Goal: Navigation & Orientation: Find specific page/section

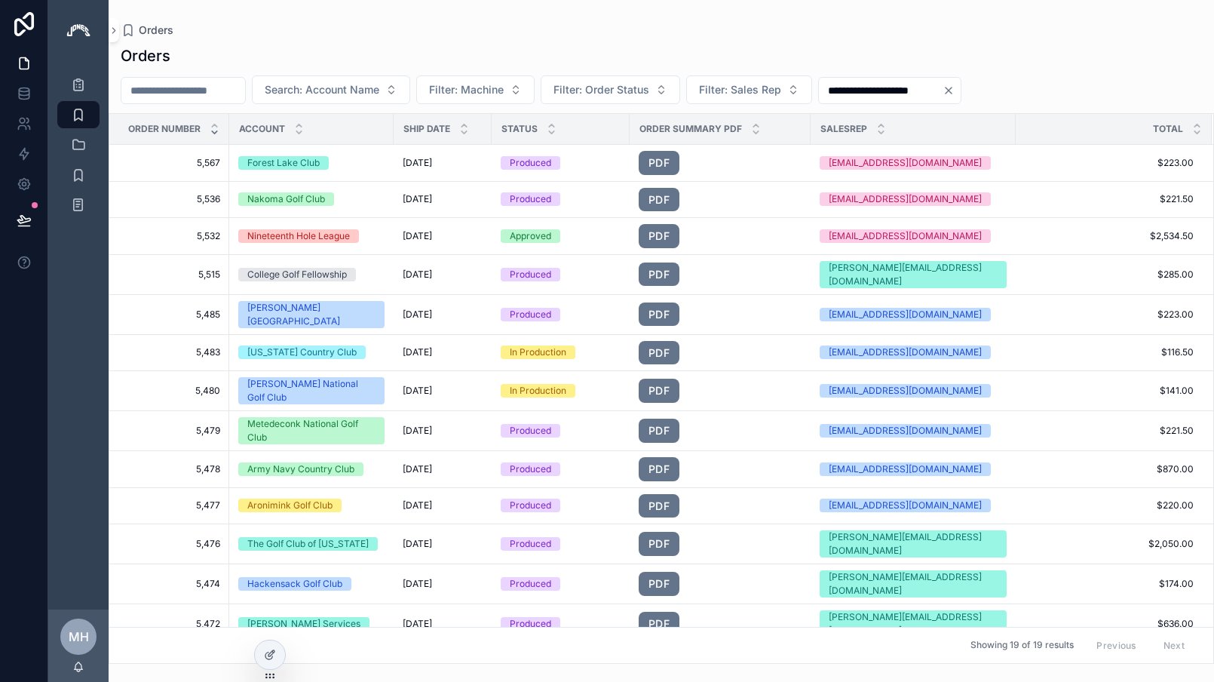
scroll to position [216, 0]
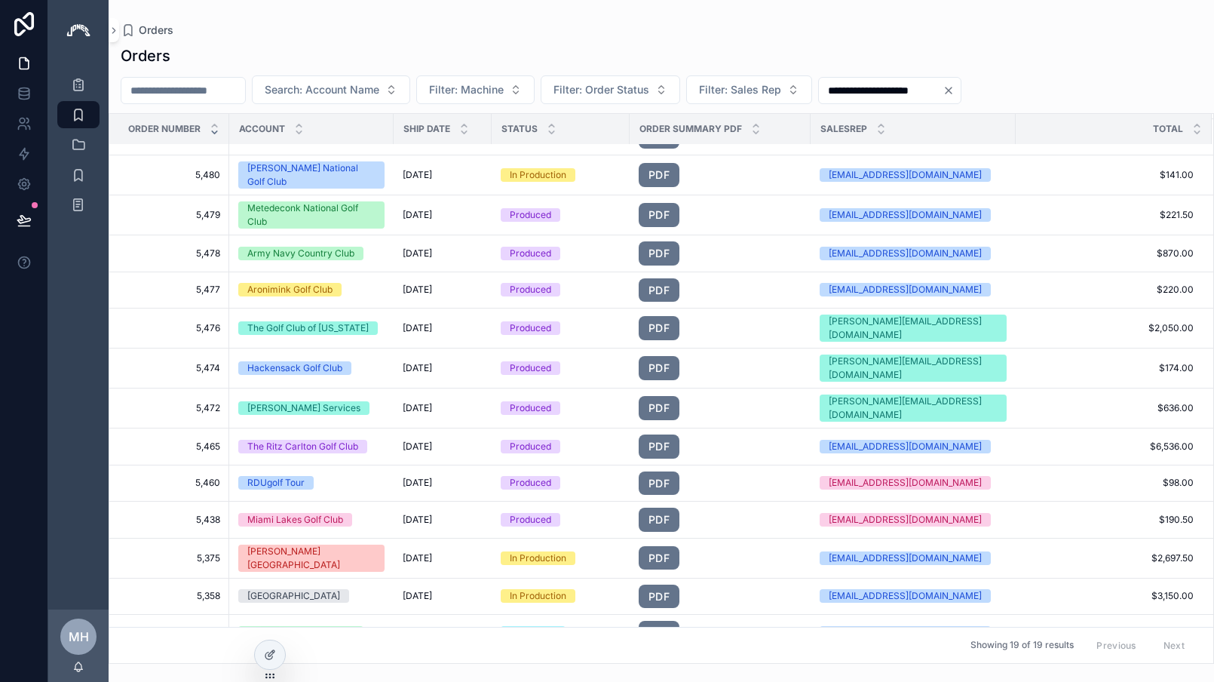
click at [955, 91] on icon "Clear" at bounding box center [949, 90] width 12 height 12
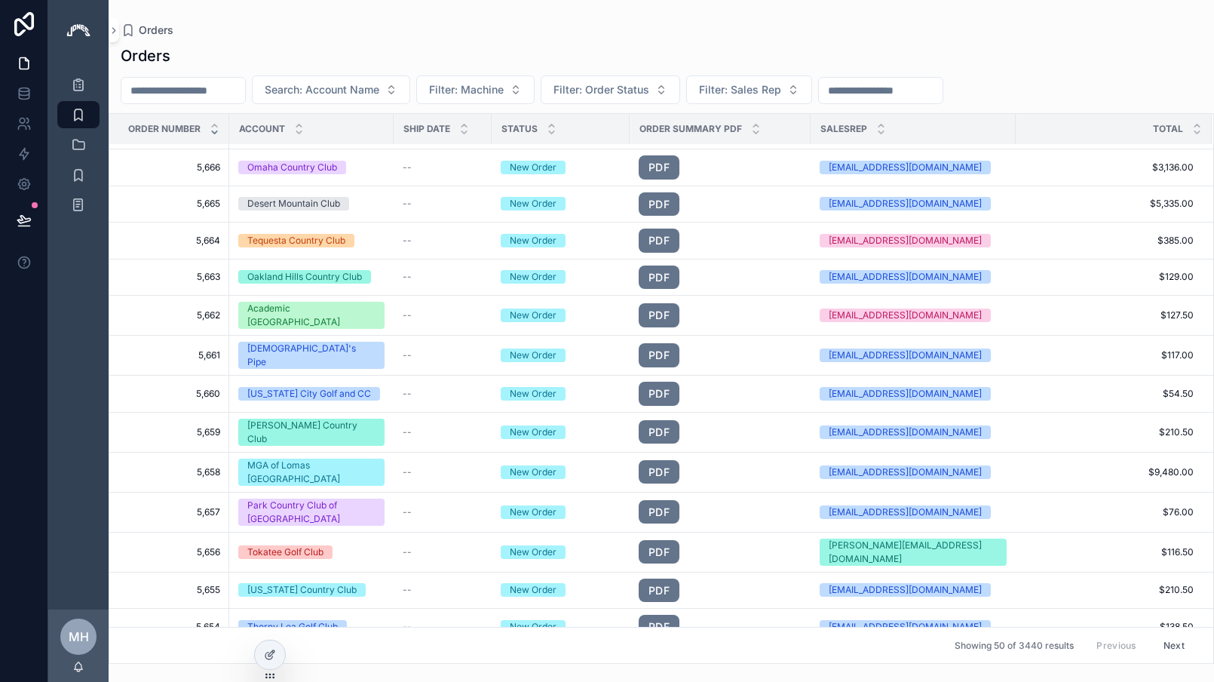
scroll to position [222, 0]
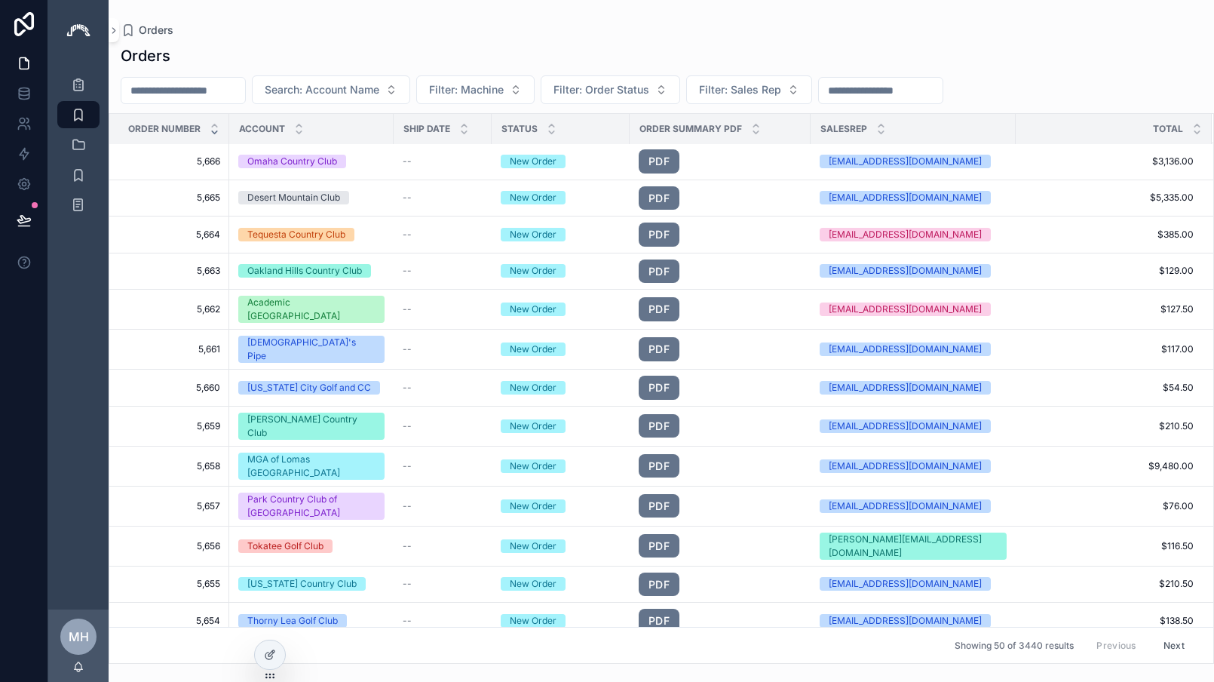
click at [79, 33] on img "scrollable content" at bounding box center [78, 30] width 24 height 24
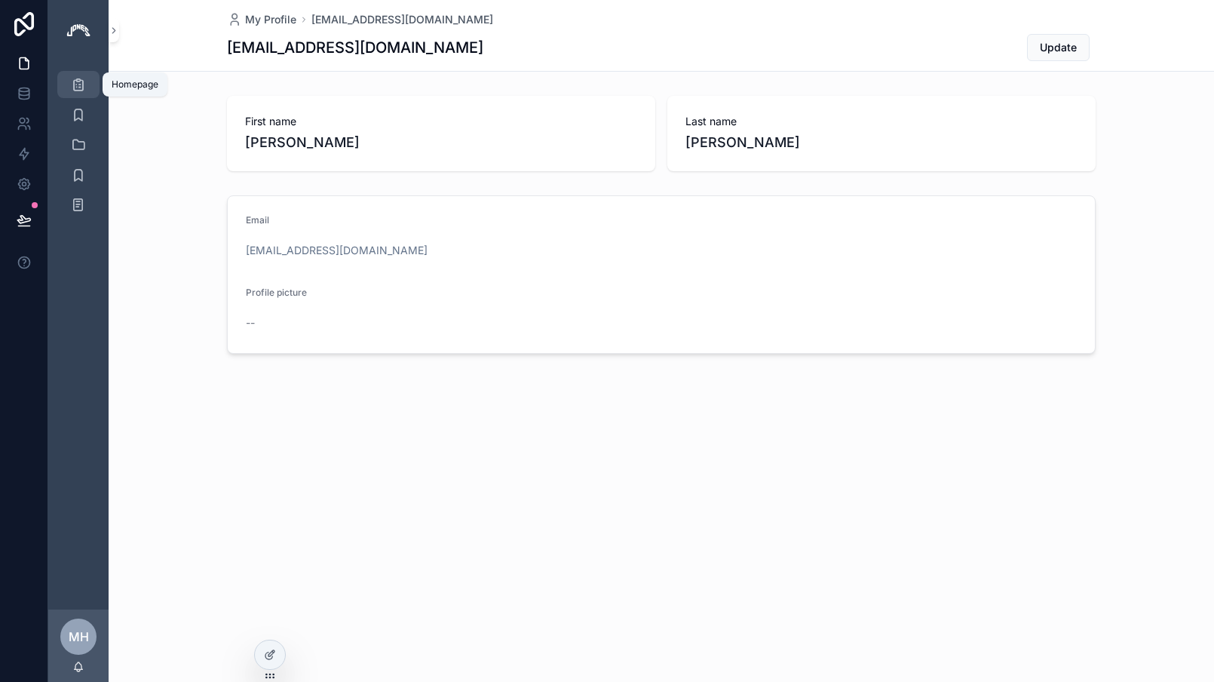
click at [89, 84] on div "Homepage" at bounding box center [78, 84] width 24 height 24
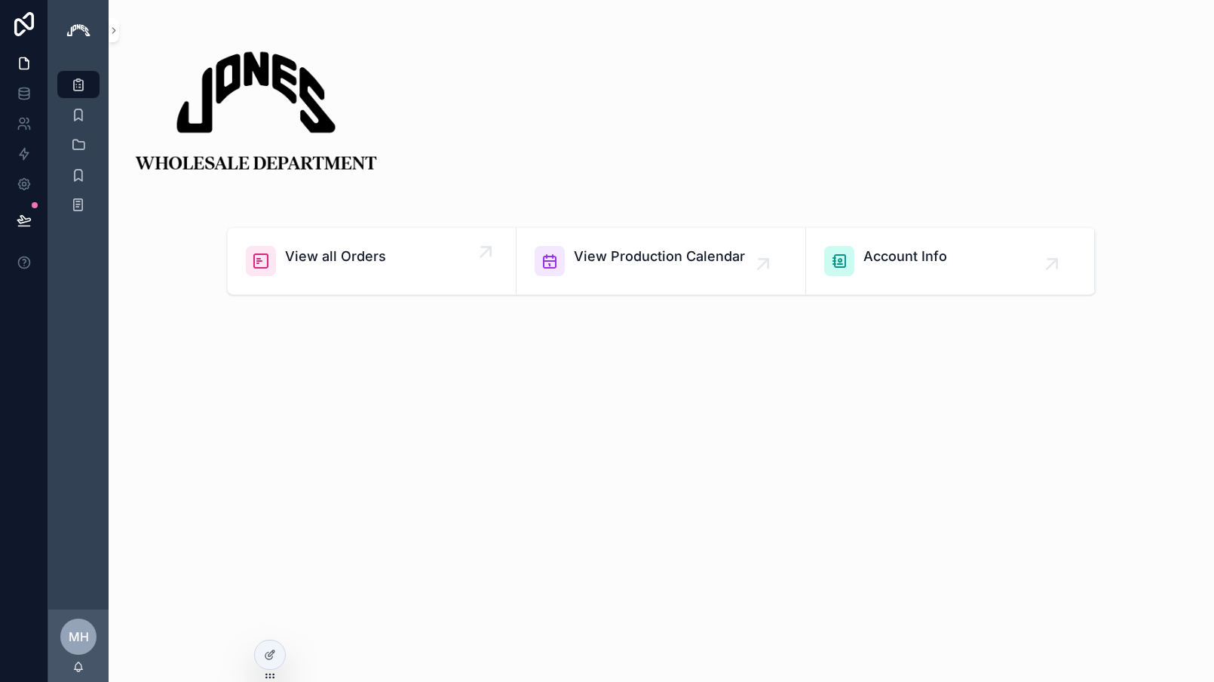
click at [315, 266] on span "View all Orders" at bounding box center [335, 256] width 101 height 21
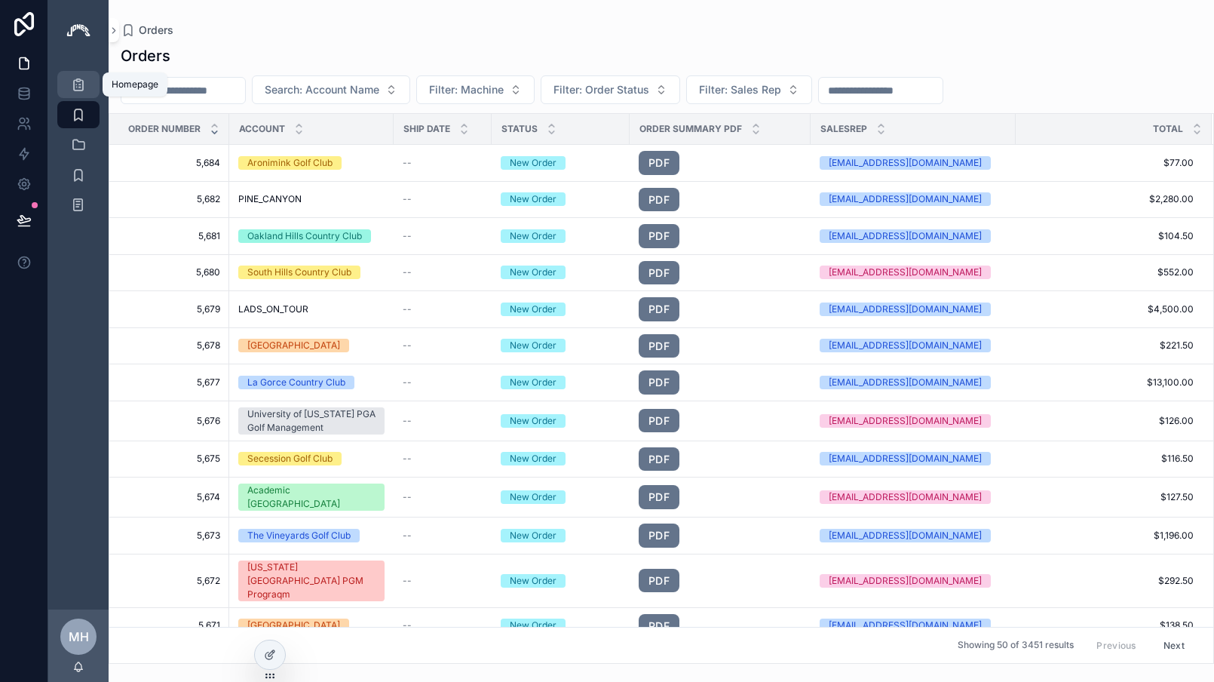
click at [79, 87] on icon "scrollable content" at bounding box center [78, 84] width 15 height 15
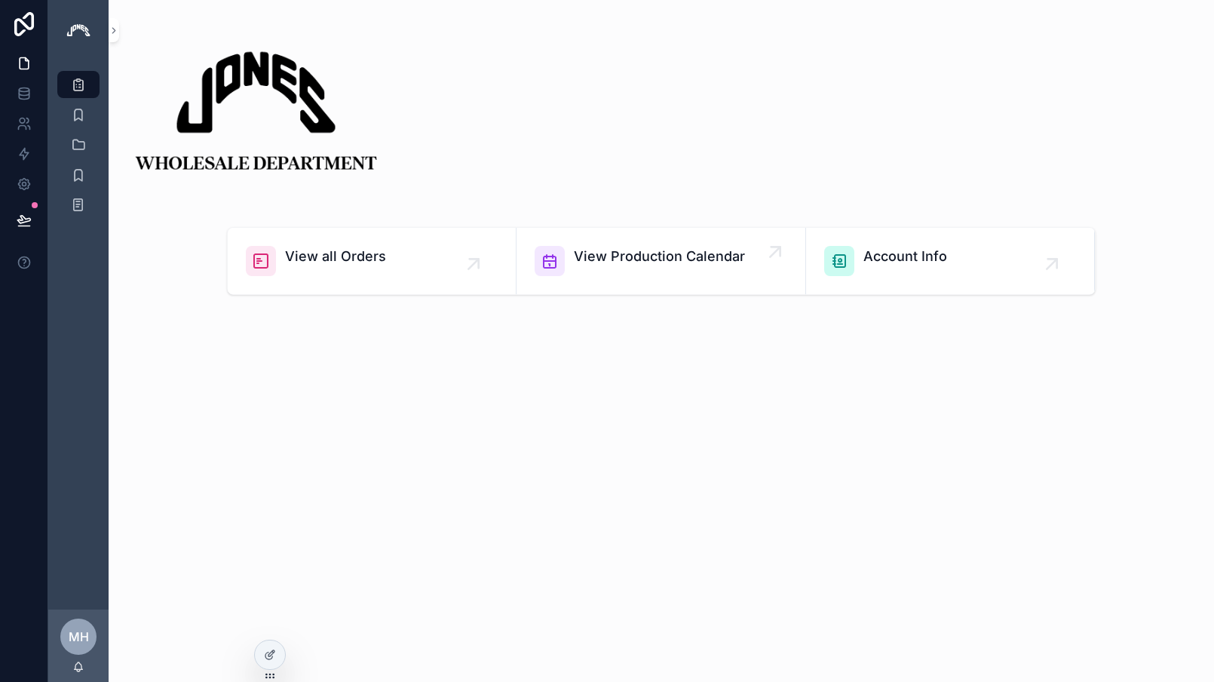
click at [603, 240] on link "View Production Calendar" at bounding box center [661, 261] width 289 height 66
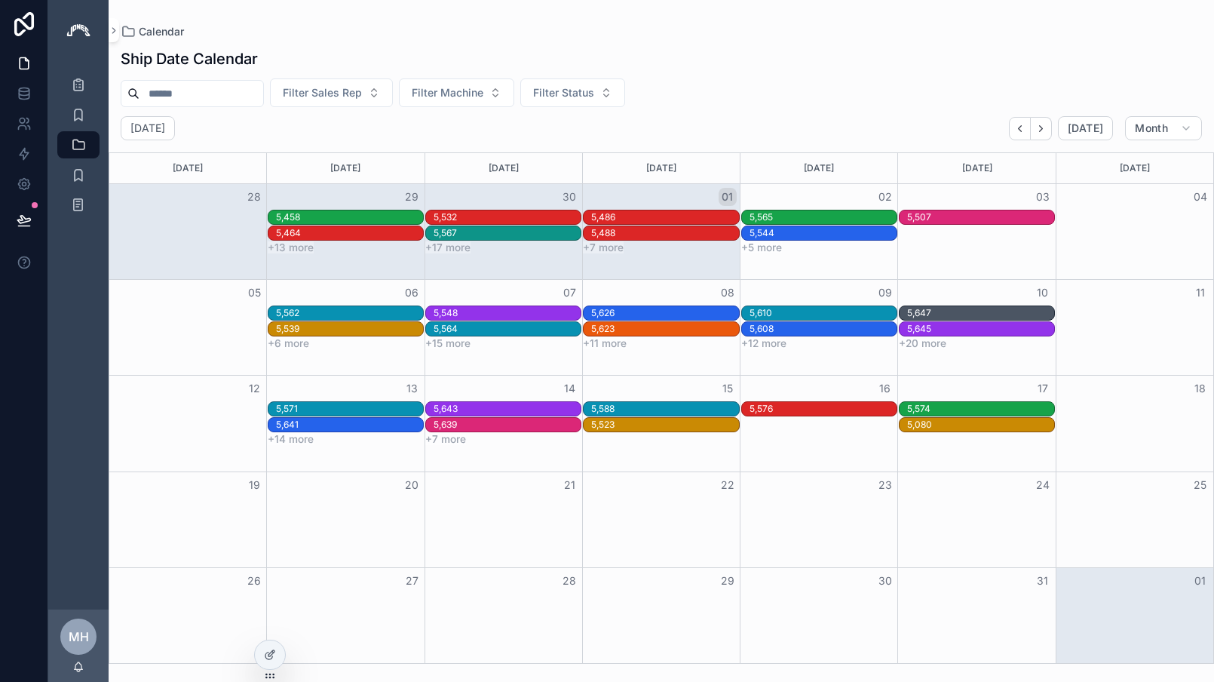
click at [462, 249] on button "+17 more" at bounding box center [447, 247] width 45 height 12
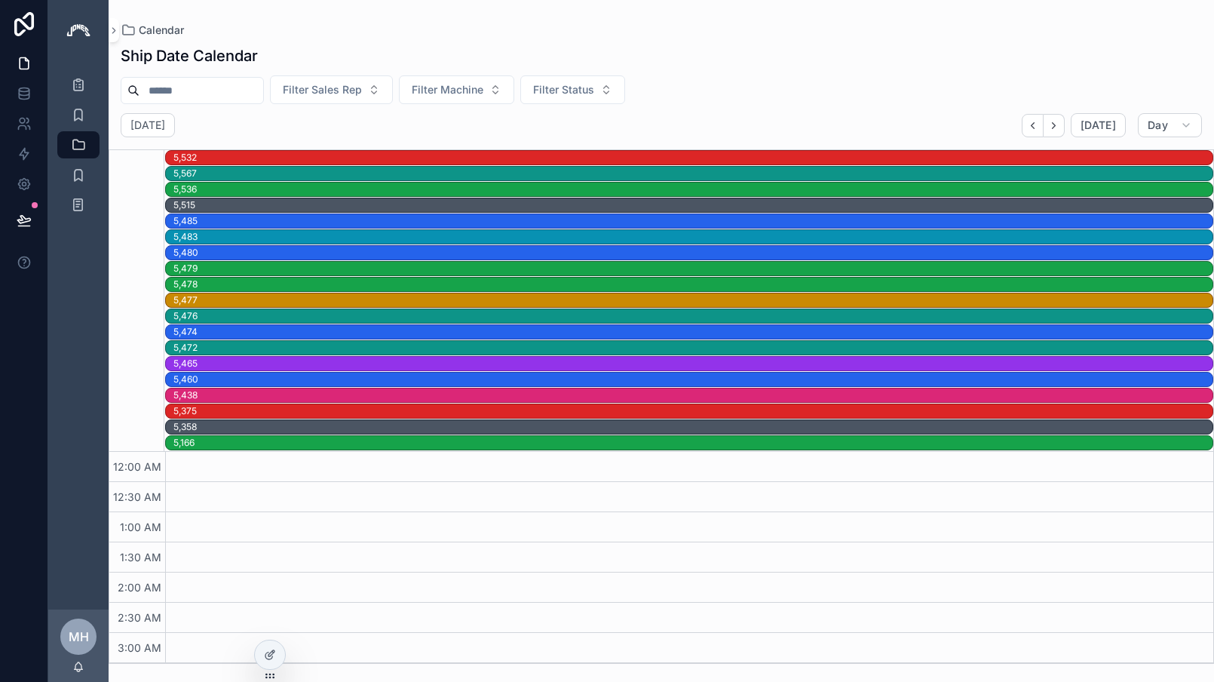
click at [217, 252] on div "5,480" at bounding box center [692, 253] width 1039 height 12
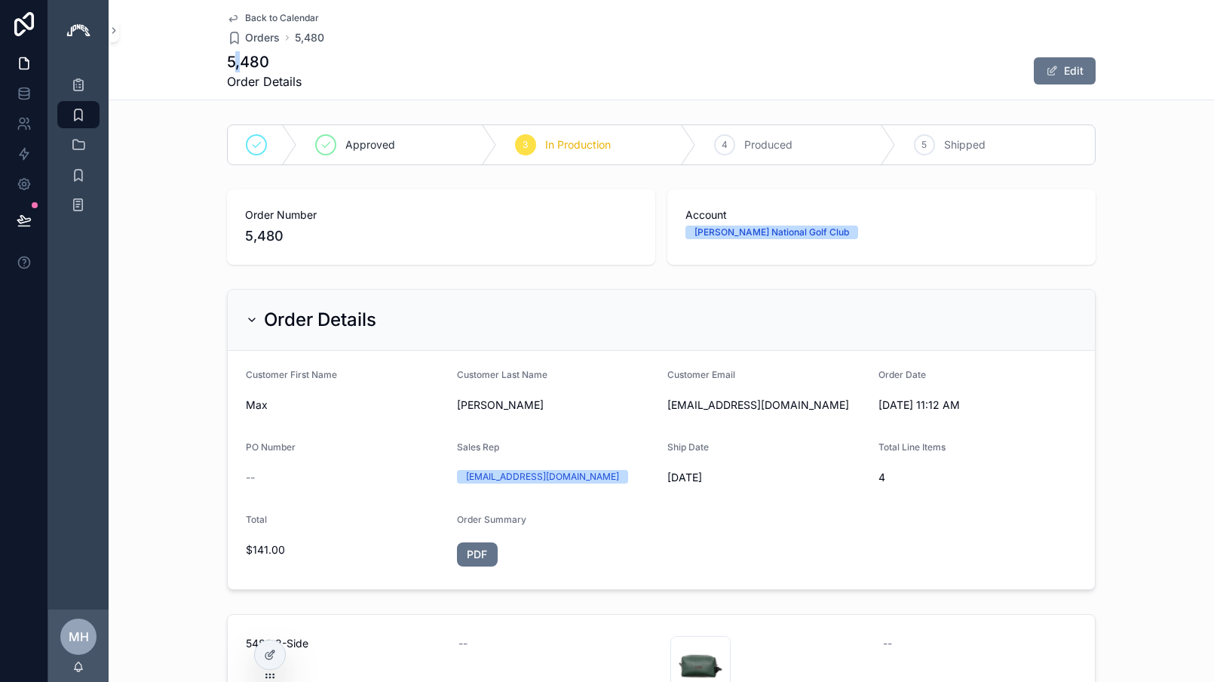
drag, startPoint x: 241, startPoint y: 68, endPoint x: 232, endPoint y: 69, distance: 8.3
click at [232, 69] on h1 "5,480" at bounding box center [264, 61] width 75 height 21
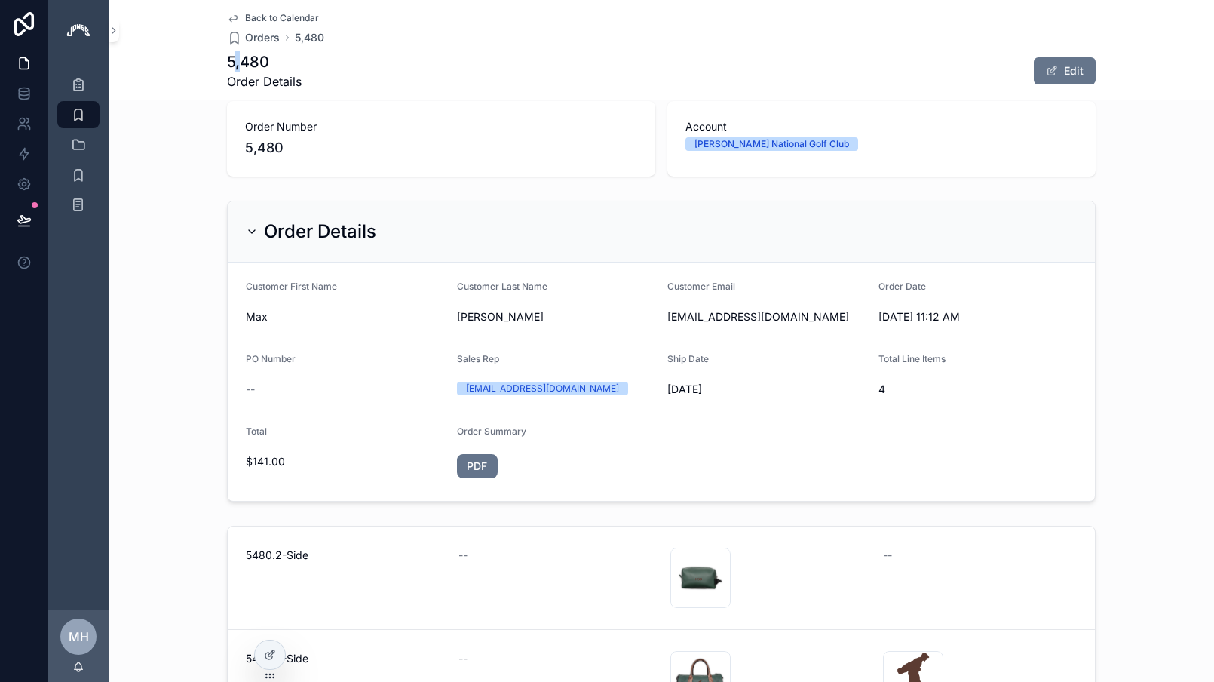
scroll to position [83, 0]
